Goal: Information Seeking & Learning: Learn about a topic

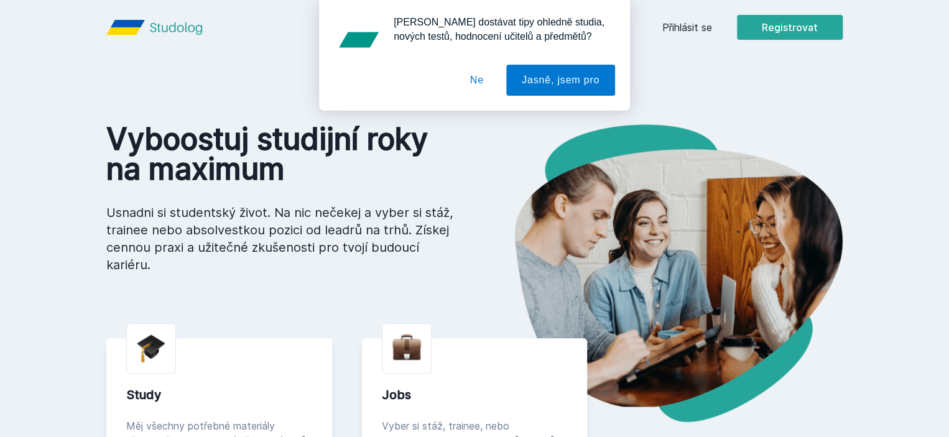
click at [483, 84] on button "Ne" at bounding box center [477, 80] width 45 height 31
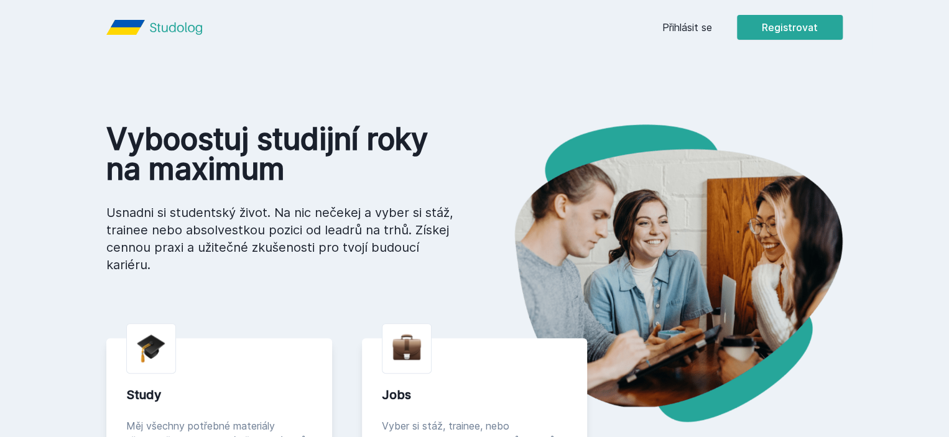
click at [712, 29] on link "Přihlásit se" at bounding box center [687, 27] width 50 height 15
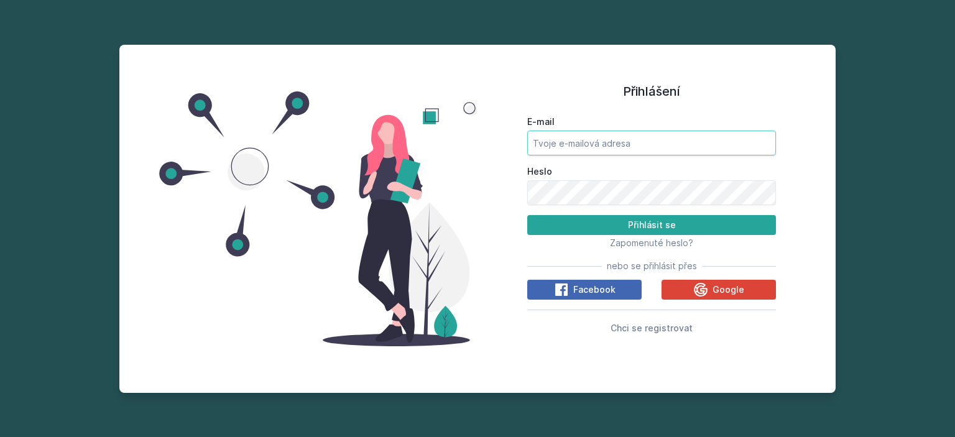
click at [607, 141] on input "E-mail" at bounding box center [651, 143] width 249 height 25
type input "[EMAIL_ADDRESS][DOMAIN_NAME]"
click at [527, 215] on button "Přihlásit se" at bounding box center [651, 225] width 249 height 20
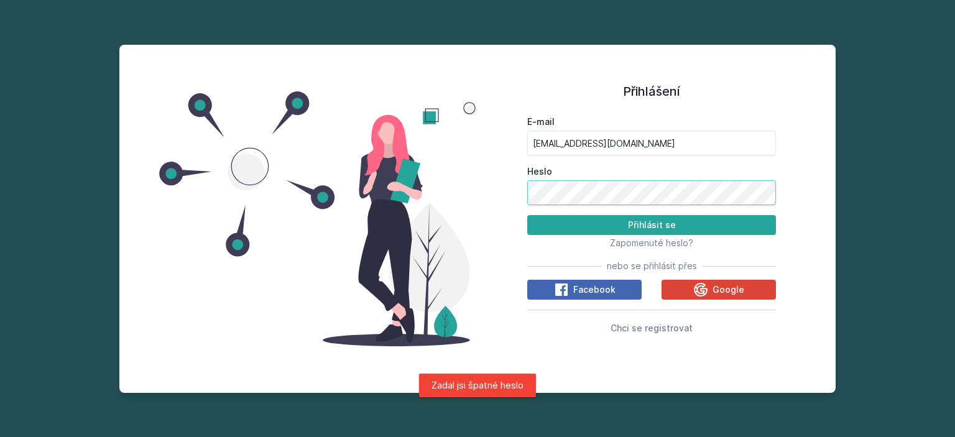
click at [254, 189] on div "Přihlášení E-mail [EMAIL_ADDRESS][DOMAIN_NAME] Heslo Přihlásit se Zapomenuté he…" at bounding box center [477, 219] width 717 height 348
click at [527, 215] on button "Přihlásit se" at bounding box center [651, 225] width 249 height 20
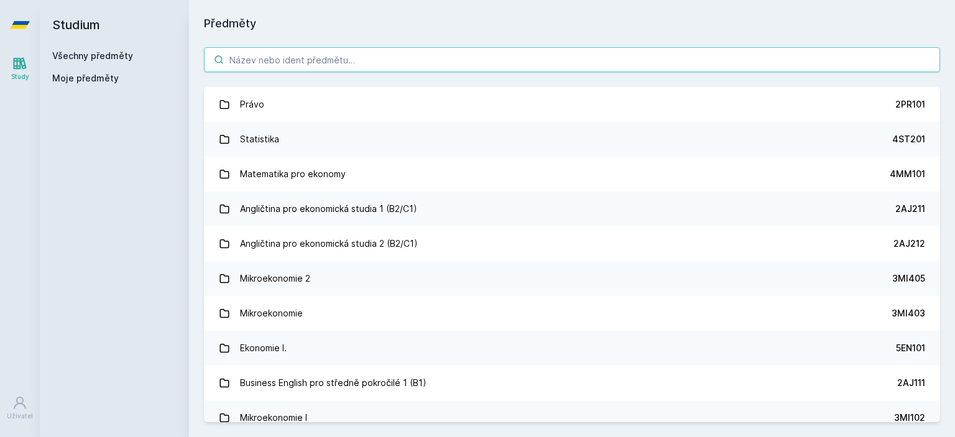
click at [327, 60] on input "search" at bounding box center [572, 59] width 736 height 25
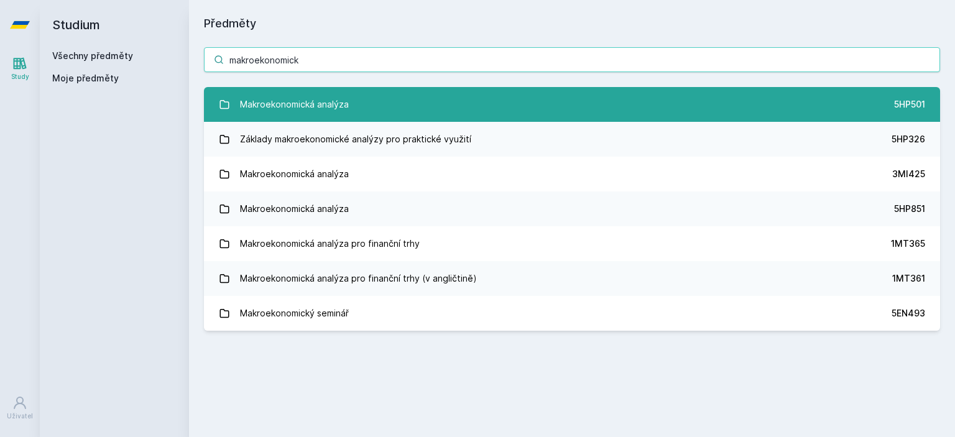
type input "makroekonomick"
click at [435, 101] on link "Makroekonomická analýza 5HP501" at bounding box center [572, 104] width 736 height 35
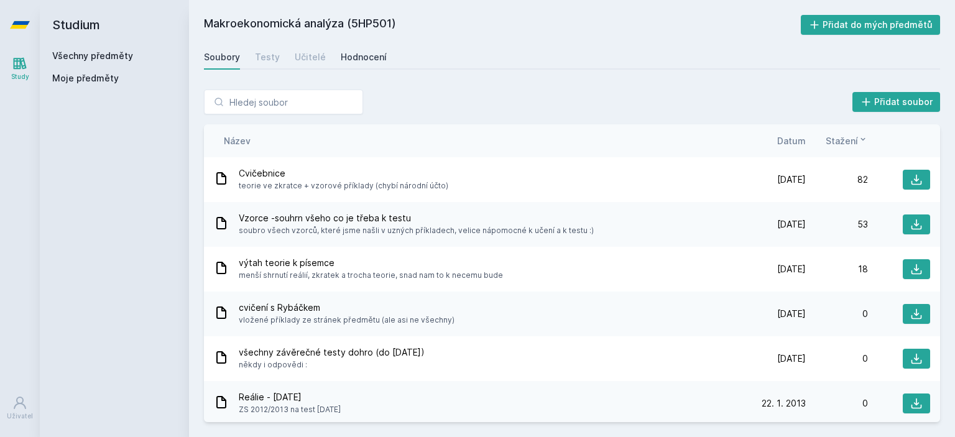
click at [346, 54] on div "Hodnocení" at bounding box center [364, 57] width 46 height 12
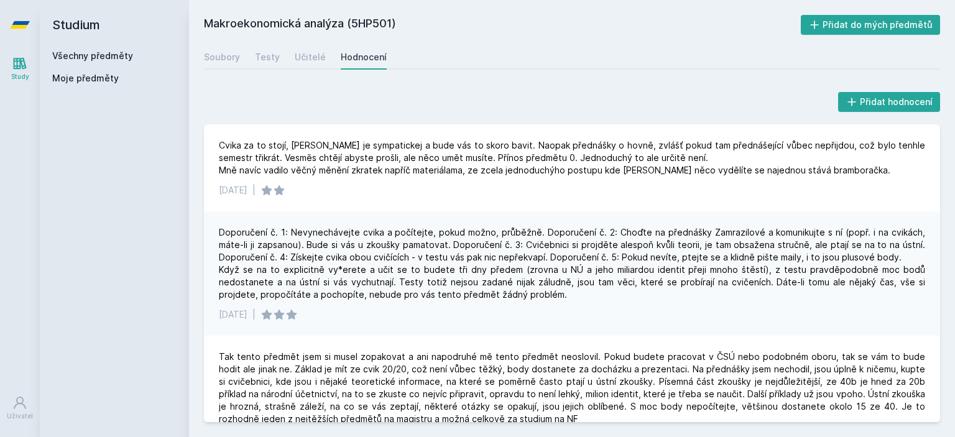
click at [109, 58] on link "Všechny předměty" at bounding box center [92, 55] width 81 height 11
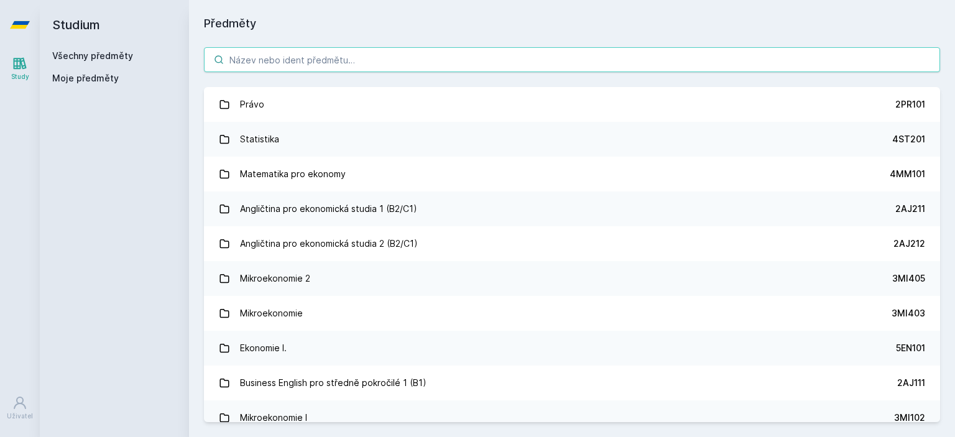
click at [316, 64] on input "search" at bounding box center [572, 59] width 736 height 25
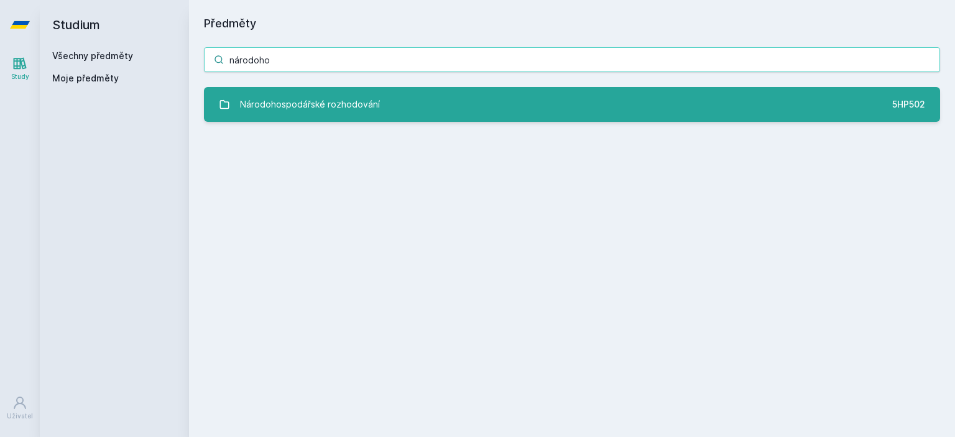
type input "národoho"
click at [318, 93] on div "Národohospodářské rozhodování" at bounding box center [310, 104] width 140 height 25
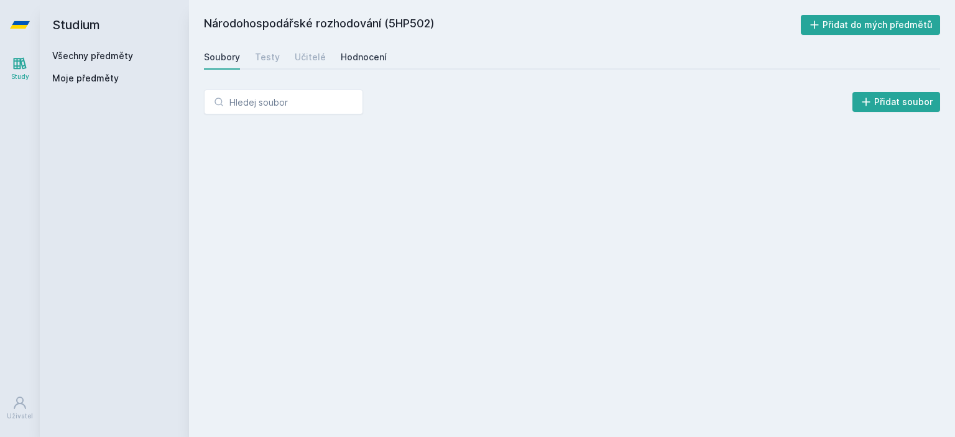
click at [355, 60] on div "Hodnocení" at bounding box center [364, 57] width 46 height 12
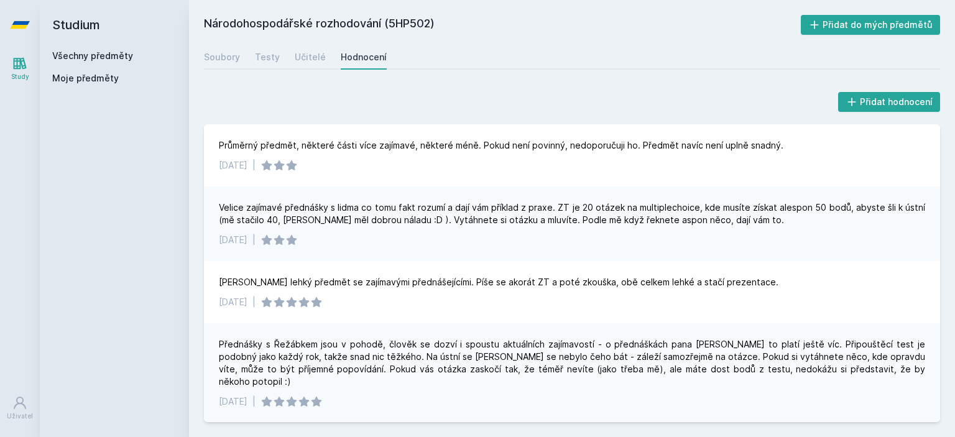
click at [88, 56] on link "Všechny předměty" at bounding box center [92, 55] width 81 height 11
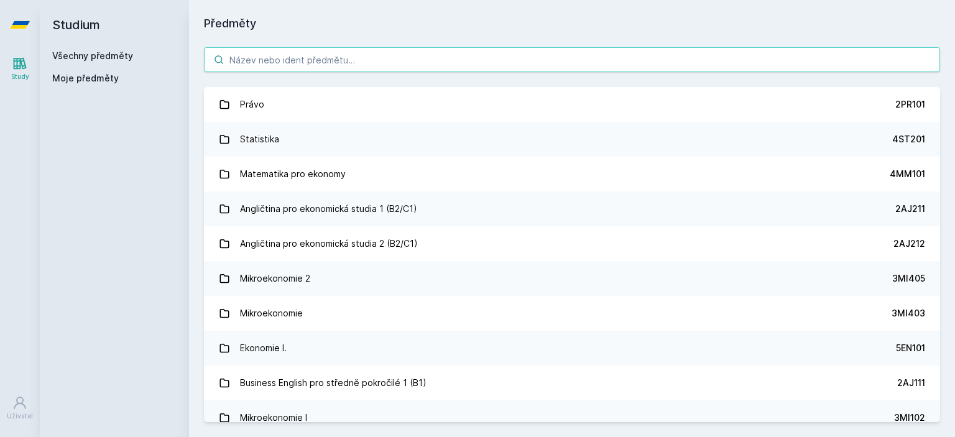
click at [316, 62] on input "search" at bounding box center [572, 59] width 736 height 25
